Goal: Task Accomplishment & Management: Manage account settings

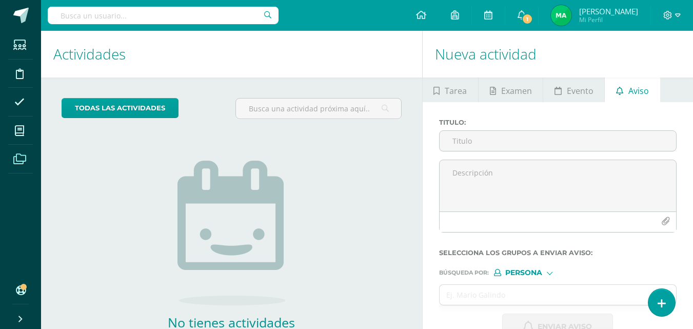
click at [22, 158] on icon at bounding box center [19, 159] width 13 height 10
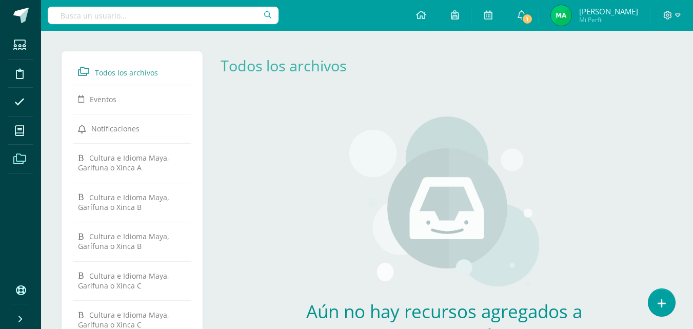
click at [25, 159] on icon at bounding box center [19, 159] width 13 height 10
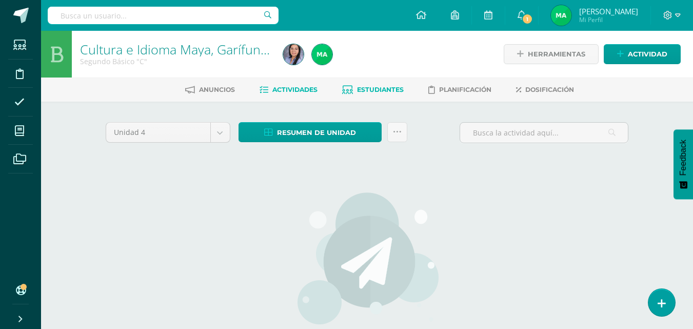
click at [363, 89] on span "Estudiantes" at bounding box center [380, 90] width 47 height 8
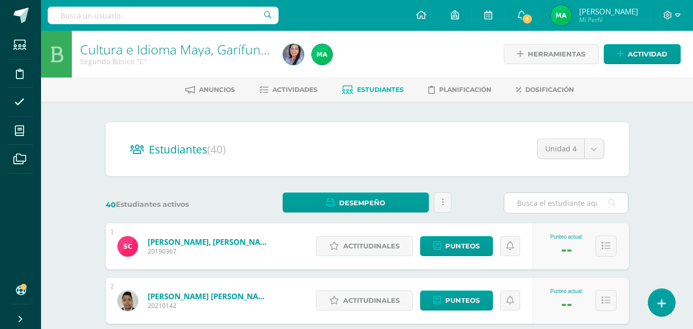
click at [546, 206] on input "text" at bounding box center [566, 203] width 124 height 20
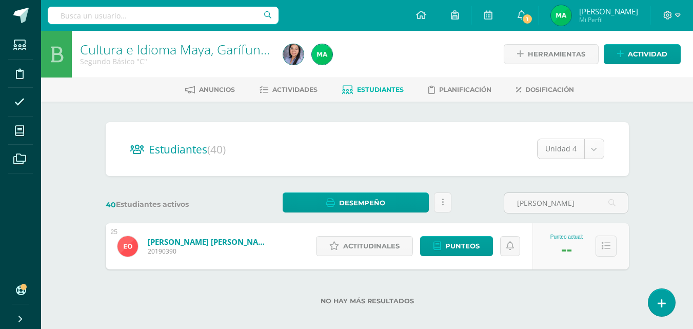
type input "[PERSON_NAME]"
click at [590, 152] on body "Estudiantes Disciplina Asistencia Mis cursos Archivos Soporte Centro de ayuda Ú…" at bounding box center [346, 168] width 693 height 337
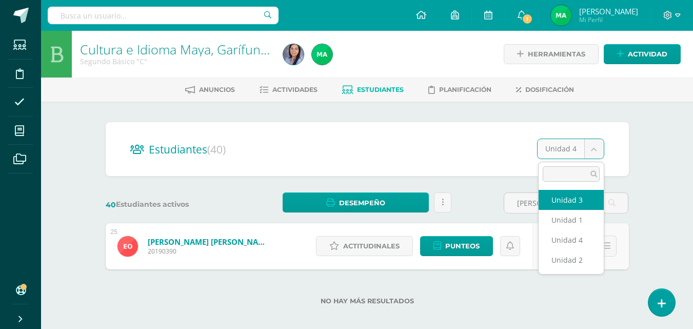
select select "/dashboard/teacher/section/6298/students/?unit=213149"
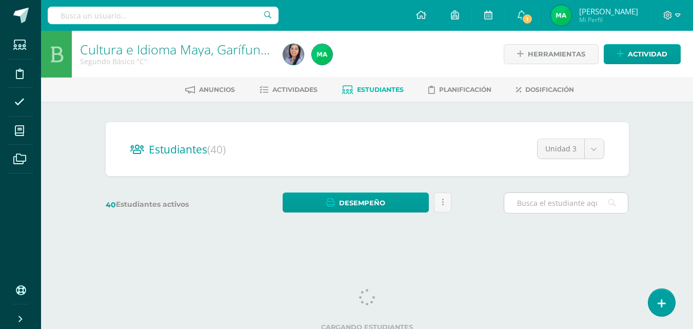
click at [561, 201] on input "text" at bounding box center [566, 203] width 124 height 20
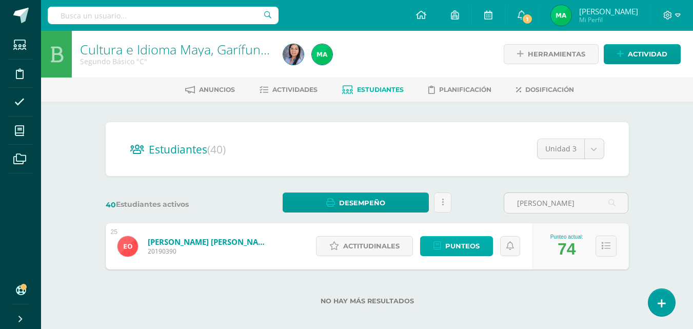
type input "ortiz muñoz"
click at [461, 246] on span "Punteos" at bounding box center [462, 245] width 34 height 19
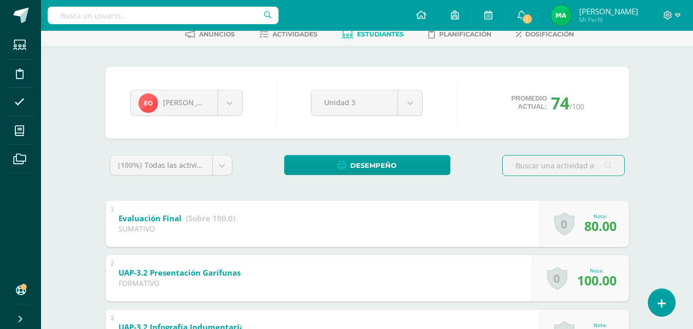
scroll to position [205, 0]
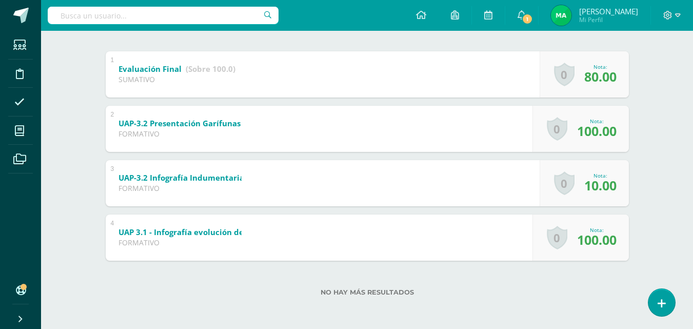
click at [559, 183] on link "0" at bounding box center [564, 183] width 21 height 24
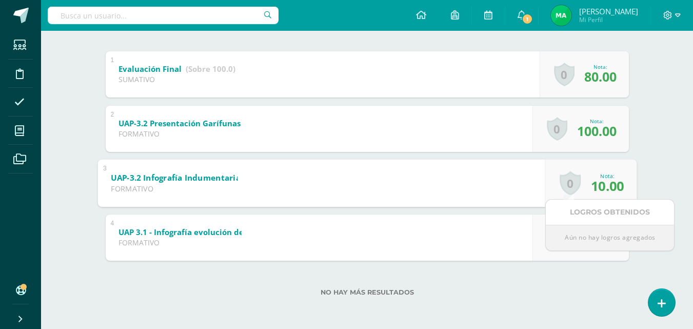
click at [577, 186] on link "0" at bounding box center [569, 183] width 21 height 24
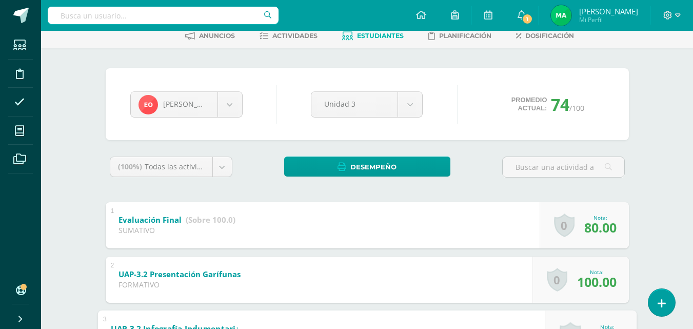
scroll to position [51, 0]
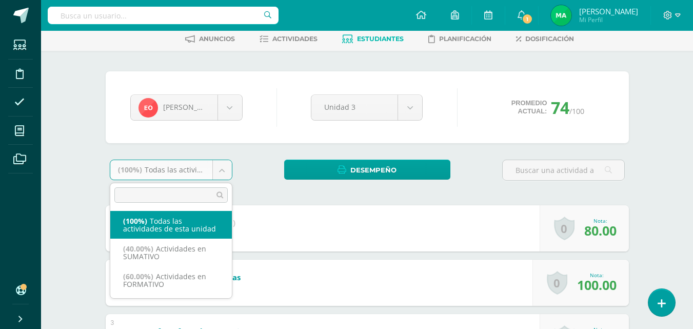
click at [218, 170] on body "Estudiantes Disciplina Asistencia Mis cursos Archivos Soporte Centro de ayuda Ú…" at bounding box center [346, 215] width 693 height 533
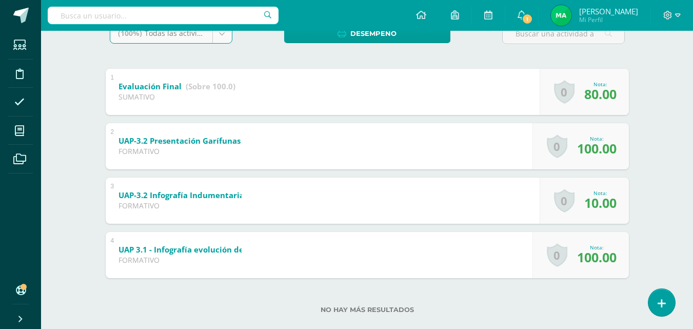
scroll to position [205, 0]
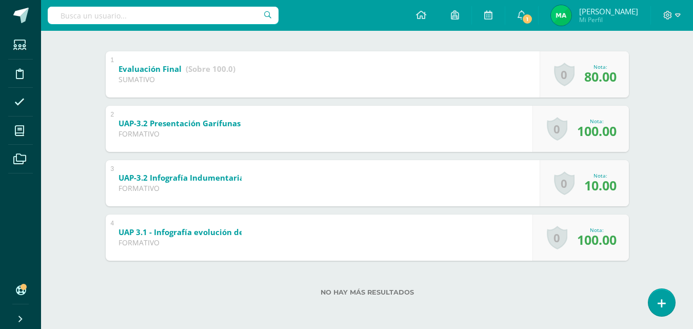
click at [571, 189] on link "0" at bounding box center [564, 183] width 21 height 24
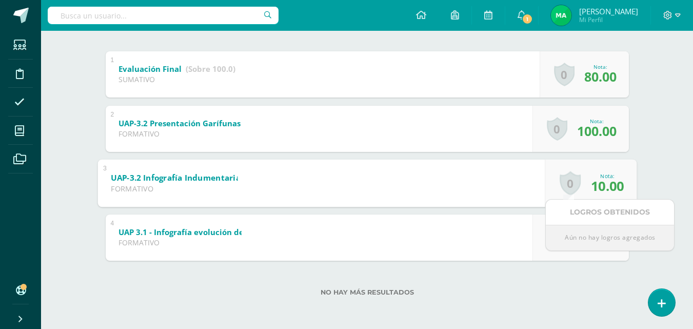
drag, startPoint x: 569, startPoint y: 189, endPoint x: 565, endPoint y: 179, distance: 10.4
click at [565, 179] on link "0" at bounding box center [569, 183] width 21 height 24
click at [605, 190] on span "10.00" at bounding box center [606, 185] width 33 height 18
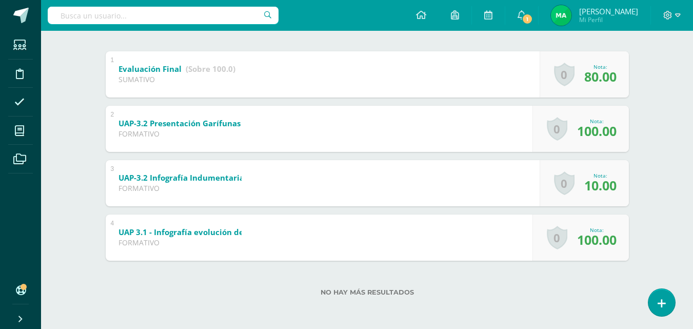
click at [605, 190] on span "10.00" at bounding box center [600, 184] width 32 height 17
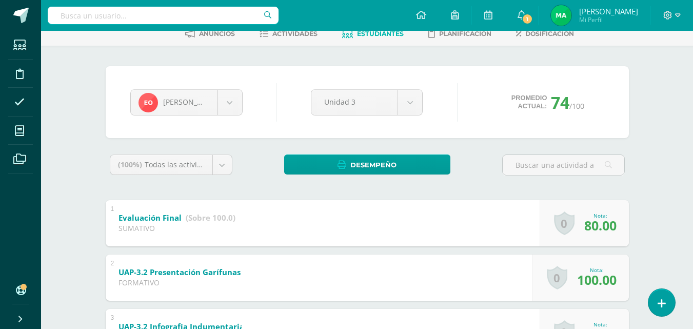
scroll to position [51, 0]
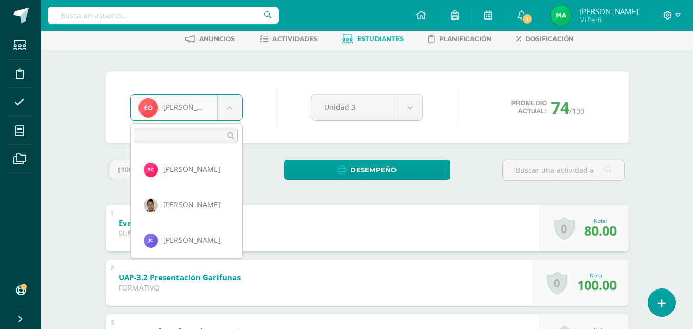
click at [227, 106] on body "Estudiantes Disciplina Asistencia Mis cursos Archivos Soporte Centro de ayuda Ú…" at bounding box center [346, 215] width 693 height 533
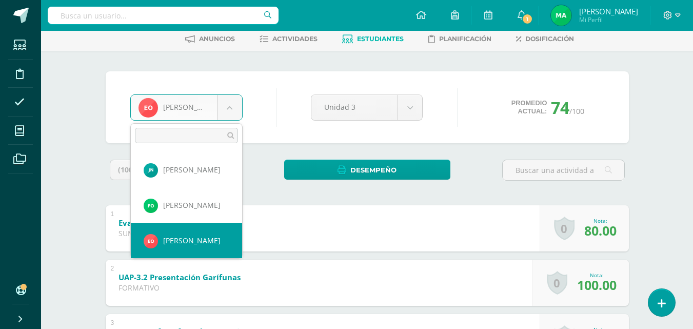
scroll to position [747, 0]
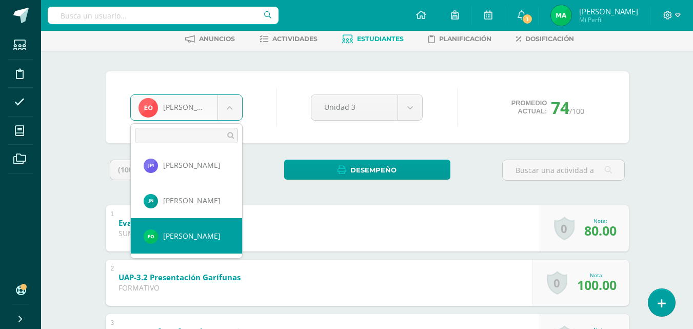
select select "6072"
